Goal: Contribute content: Contribute content

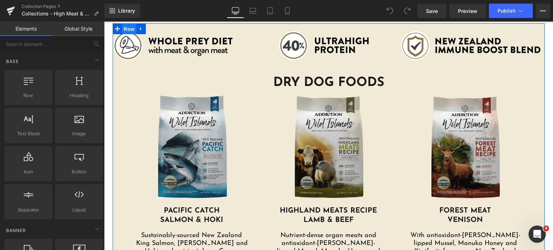
click at [122, 31] on span "Row" at bounding box center [129, 29] width 14 height 11
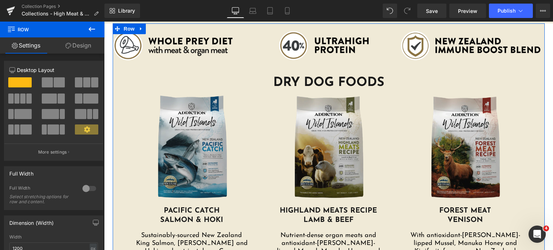
click at [82, 49] on link "Design" at bounding box center [78, 45] width 52 height 16
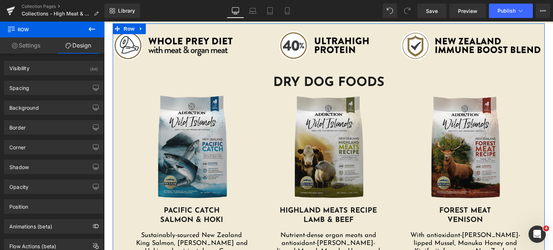
click at [31, 50] on link "Settings" at bounding box center [26, 45] width 52 height 16
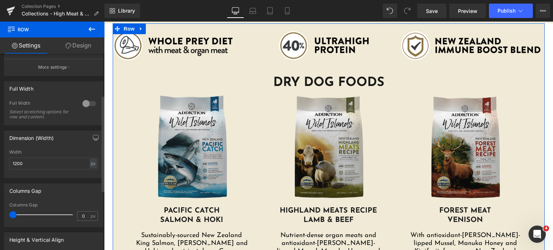
scroll to position [90, 0]
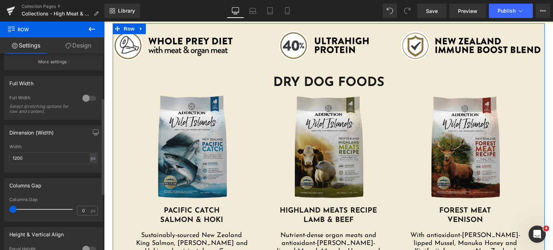
click at [82, 98] on div at bounding box center [89, 99] width 17 height 12
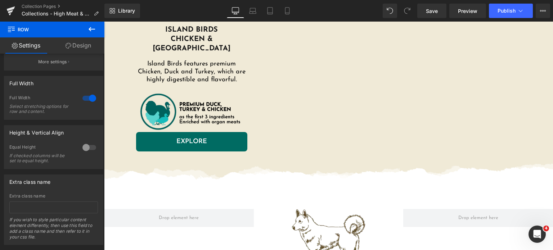
scroll to position [651, 0]
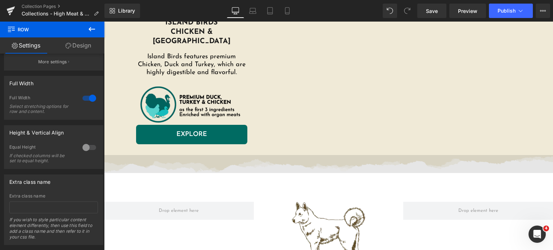
click at [128, 155] on img at bounding box center [328, 164] width 449 height 18
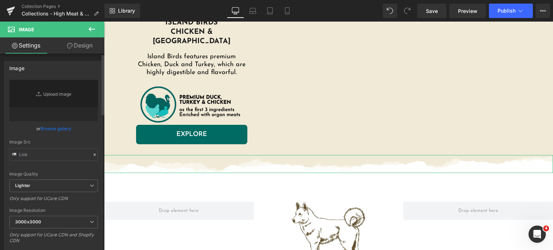
click at [63, 135] on div "Image Quality Lighter Lightest Lighter Lighter Lightest Only support for UCare …" at bounding box center [53, 130] width 89 height 100
click at [56, 124] on link "Browse gallery" at bounding box center [56, 128] width 31 height 13
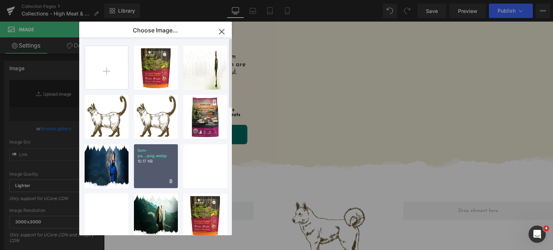
click at [168, 157] on p "torn-pa...png.webp" at bounding box center [156, 153] width 37 height 11
type input "[URL][DOMAIN_NAME]"
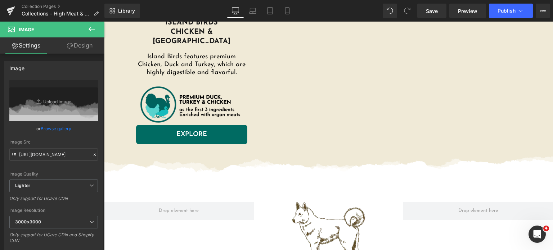
scroll to position [713, 0]
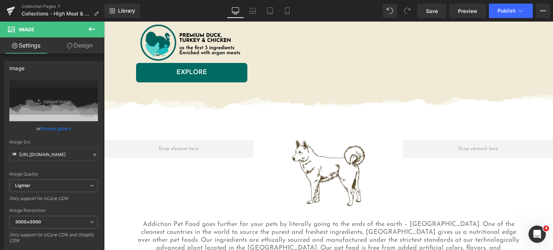
click at [314, 140] on img at bounding box center [328, 173] width 75 height 67
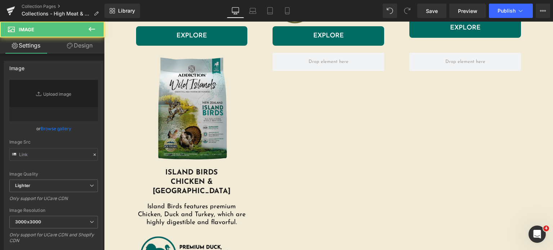
scroll to position [467, 0]
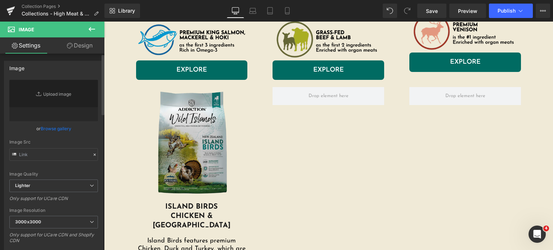
click at [55, 131] on link "Browse gallery" at bounding box center [56, 128] width 31 height 13
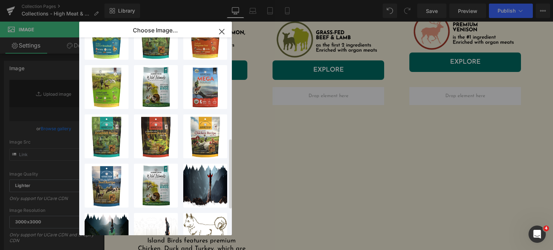
scroll to position [307, 0]
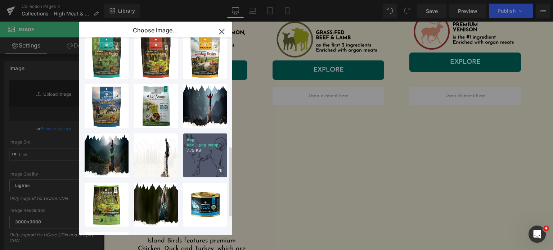
click at [215, 146] on p "dog-vec...png.webp" at bounding box center [205, 142] width 37 height 11
type input "[URL][DOMAIN_NAME]"
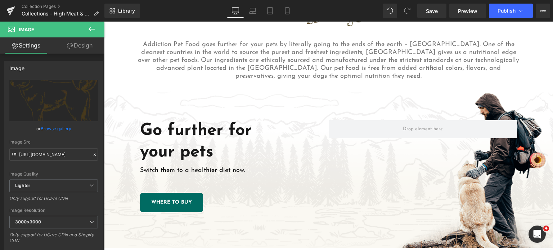
scroll to position [907, 0]
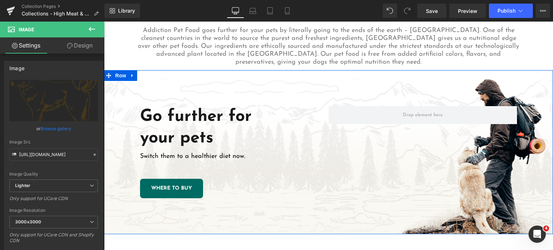
click at [280, 78] on div "Go further for your pets Heading Switch them to a healthier diet now. Text Bloc…" at bounding box center [328, 152] width 449 height 164
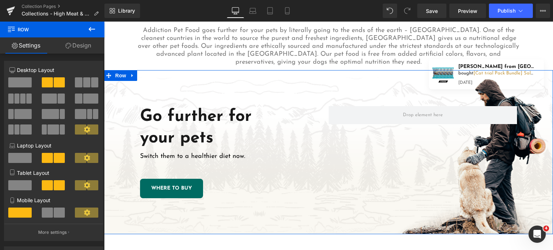
click at [82, 43] on link "Design" at bounding box center [78, 45] width 52 height 16
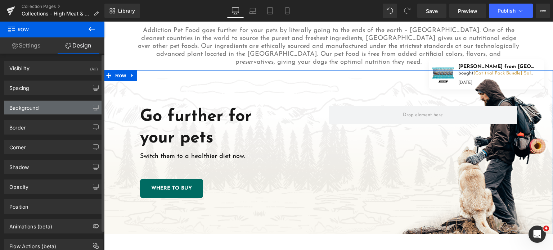
click at [18, 110] on div "Background" at bounding box center [24, 106] width 30 height 10
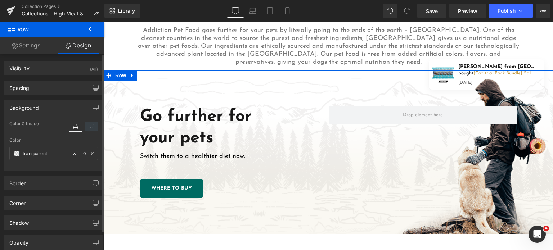
click at [87, 126] on icon at bounding box center [91, 126] width 13 height 9
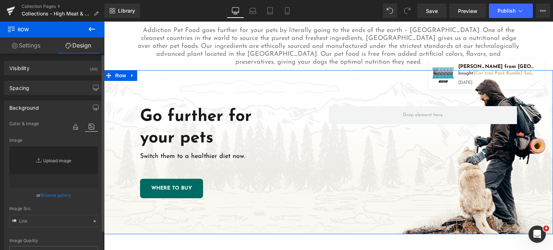
click at [59, 164] on link "Replace Image" at bounding box center [53, 167] width 89 height 41
click at [61, 195] on link "Browse gallery" at bounding box center [56, 195] width 31 height 13
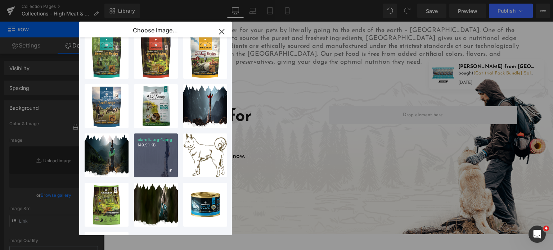
click at [148, 143] on p "149.91 KB" at bounding box center [156, 145] width 37 height 5
type input "[URL][DOMAIN_NAME]"
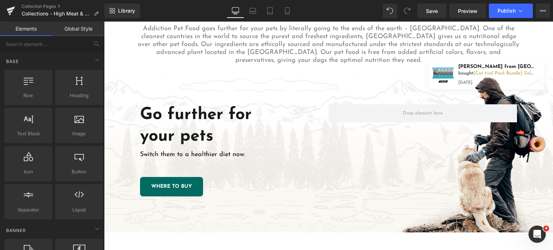
scroll to position [907, 0]
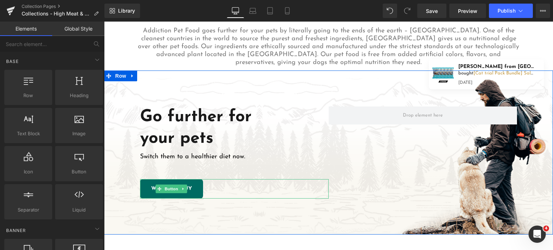
click at [215, 179] on div "WHERE TO BUY" at bounding box center [234, 188] width 189 height 19
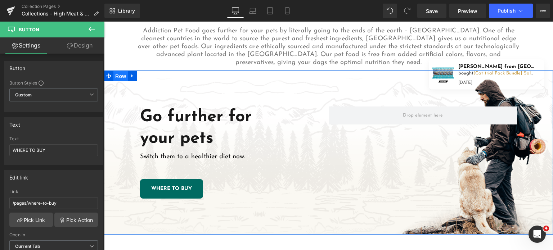
click at [117, 71] on span "Row" at bounding box center [120, 76] width 14 height 11
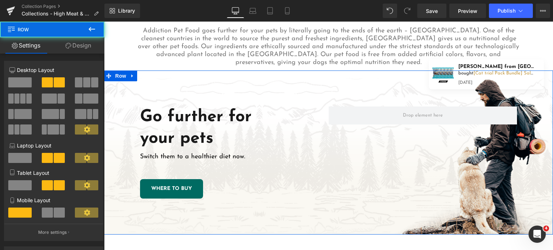
click at [73, 40] on link "Design" at bounding box center [78, 45] width 52 height 16
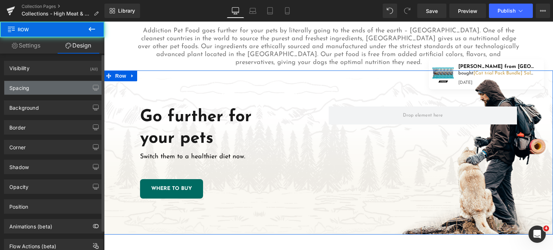
type input "0"
type input "100"
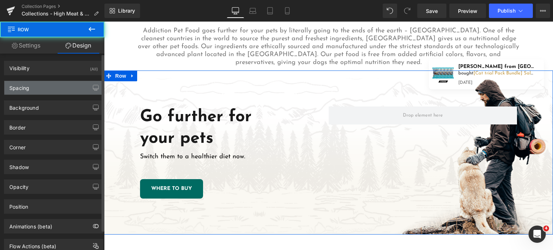
type input "100"
click at [36, 88] on div "Spacing" at bounding box center [53, 88] width 99 height 14
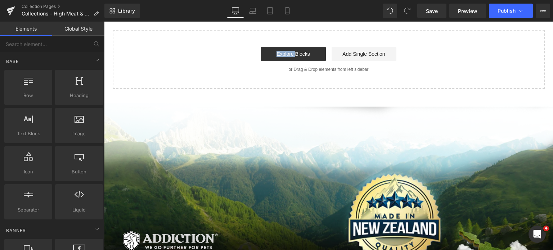
scroll to position [1152, 0]
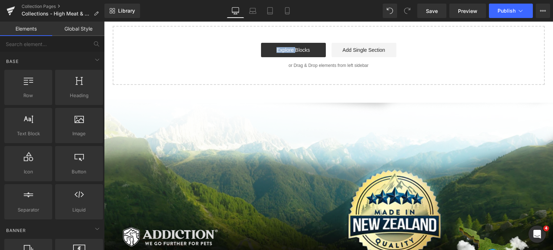
click at [285, 18] on div "Library Desktop Desktop Laptop Tablet Mobile Save Preview Publish Scheduled Vie…" at bounding box center [328, 11] width 449 height 22
click at [287, 13] on icon at bounding box center [287, 13] width 4 height 0
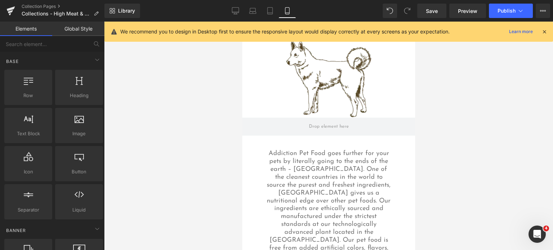
scroll to position [1530, 0]
click at [427, 12] on span "Save" at bounding box center [432, 11] width 12 height 8
click at [501, 11] on span "Publish" at bounding box center [507, 11] width 18 height 6
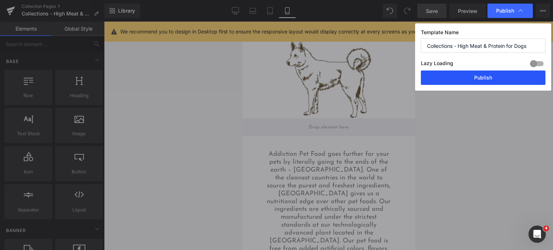
click at [473, 81] on button "Publish" at bounding box center [483, 78] width 125 height 14
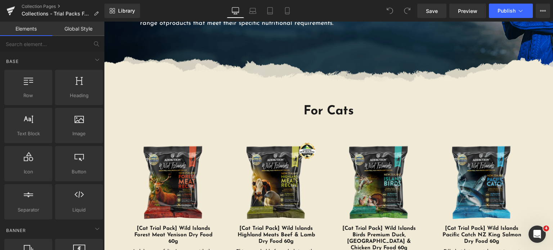
scroll to position [539, 0]
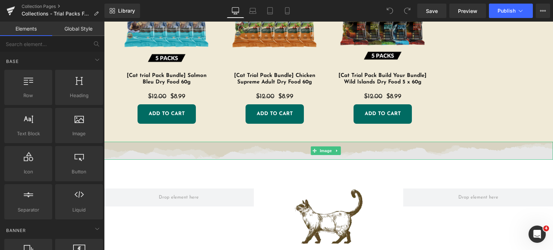
click at [237, 142] on img at bounding box center [328, 151] width 449 height 18
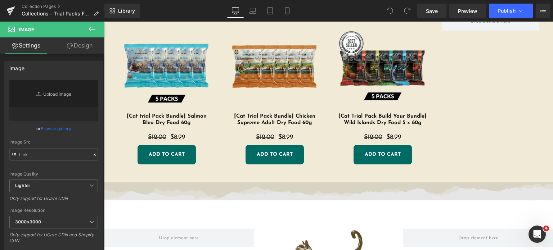
scroll to position [499, 0]
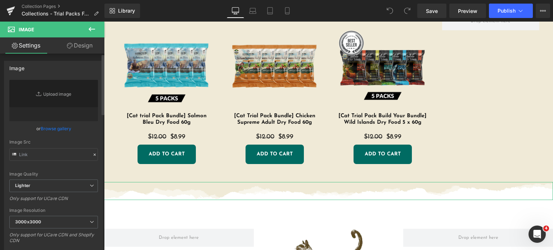
click at [59, 126] on link "Browse gallery" at bounding box center [56, 128] width 31 height 13
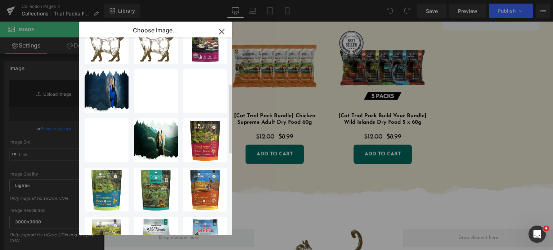
scroll to position [124, 0]
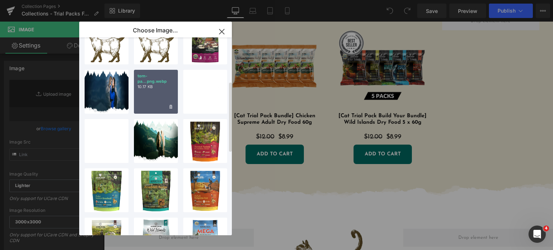
click at [157, 100] on div "torn-pa...png.webp 10.17 KB" at bounding box center [156, 92] width 44 height 44
type input "[URL][DOMAIN_NAME]"
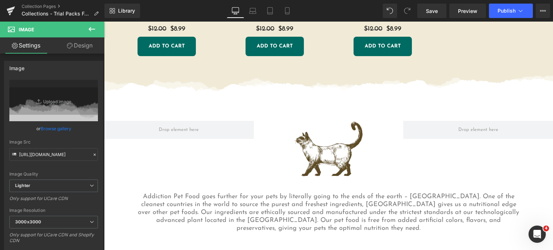
scroll to position [607, 0]
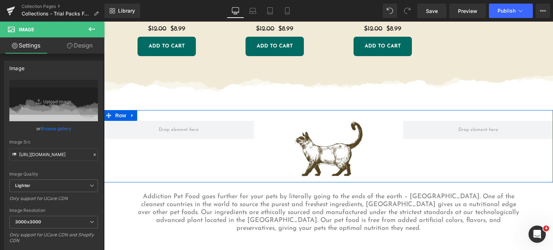
click at [317, 125] on img at bounding box center [328, 150] width 75 height 58
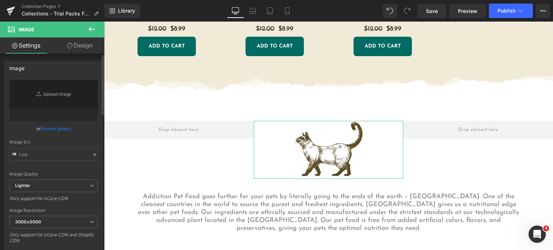
click at [59, 122] on link "Browse gallery" at bounding box center [56, 128] width 31 height 13
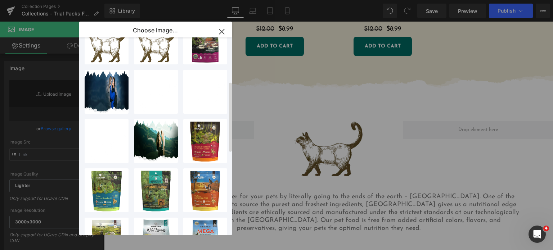
click at [129, 61] on div "salmon-...png.webp 87.67 KB Delete image? Yes No salmon-...png.webp 85.73 KB De…" at bounding box center [160, 137] width 150 height 201
click at [148, 54] on div "cat-vec...png.webp 6.92 KB" at bounding box center [156, 43] width 44 height 44
type input "https://ucarecdn.com/8029cd9a-40da-40f9-b568-3f1615d527cd/-/format/auto/-/previ…"
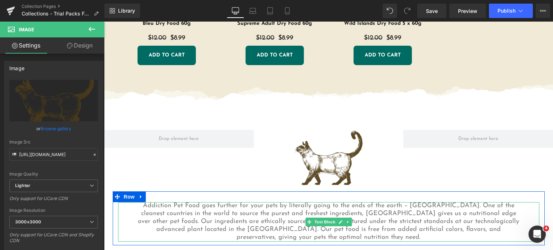
scroll to position [597, 0]
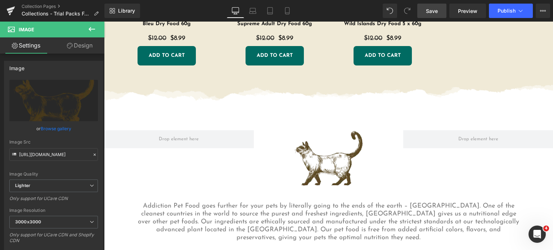
click at [432, 9] on span "Save" at bounding box center [432, 11] width 12 height 8
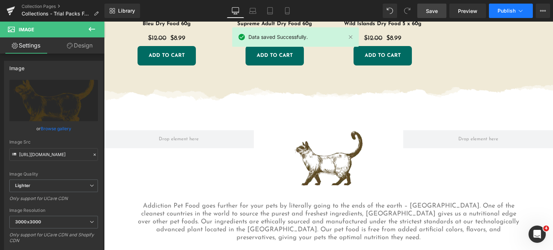
click at [499, 9] on span "Publish" at bounding box center [507, 11] width 18 height 6
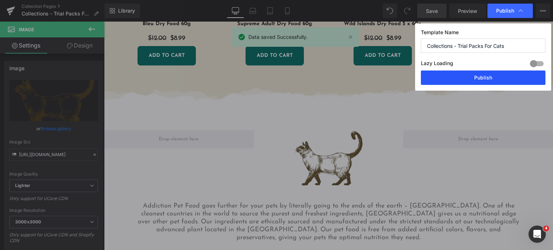
click at [470, 75] on button "Publish" at bounding box center [483, 78] width 125 height 14
